Goal: Book appointment/travel/reservation

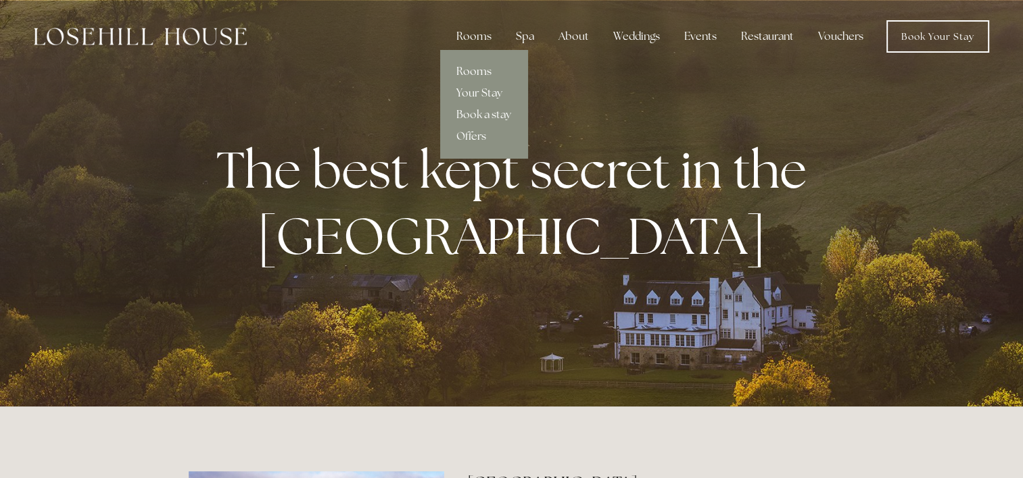
click at [485, 66] on link "Rooms" at bounding box center [483, 72] width 87 height 22
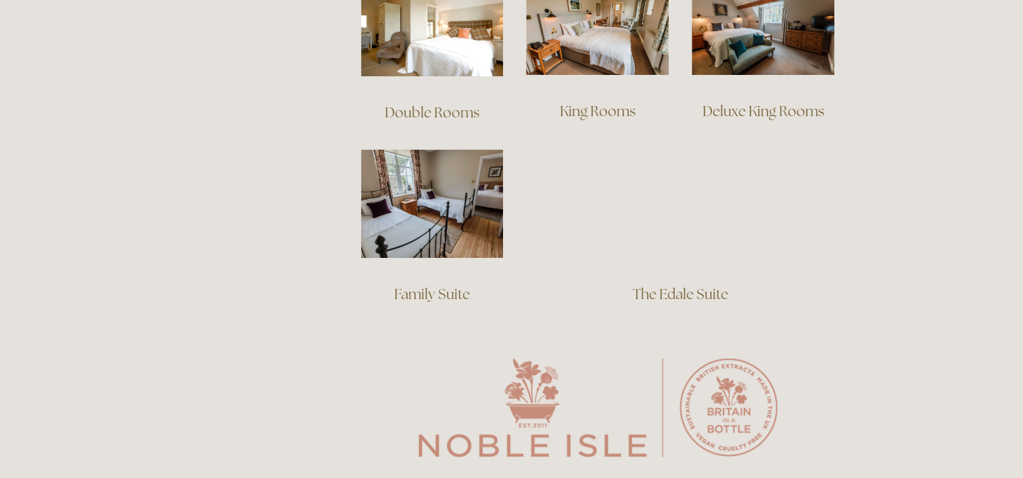
scroll to position [1015, 0]
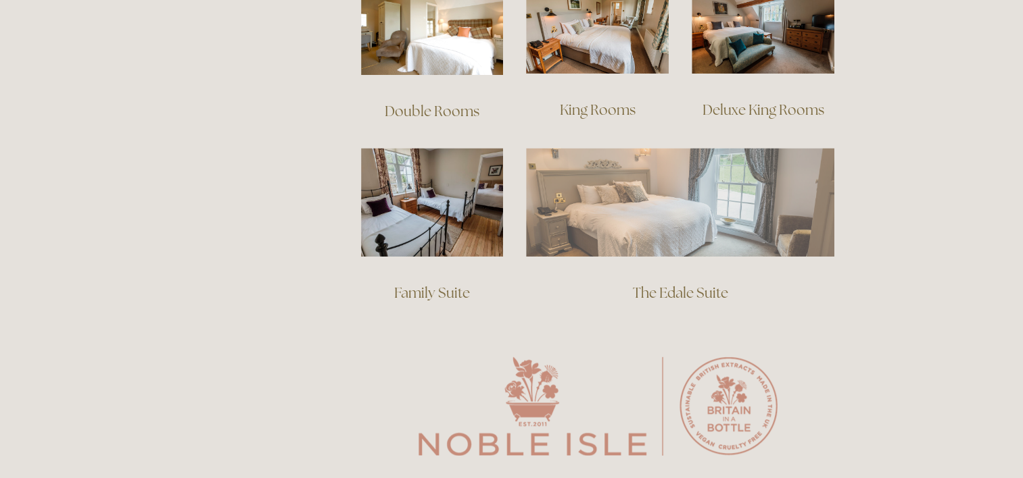
click at [654, 226] on img at bounding box center [680, 202] width 308 height 108
